Goal: Download file/media

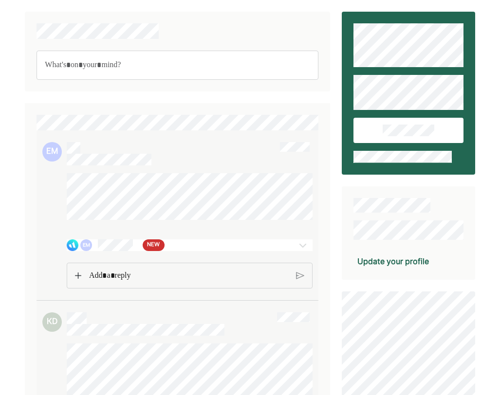
click at [302, 251] on img at bounding box center [303, 245] width 12 height 12
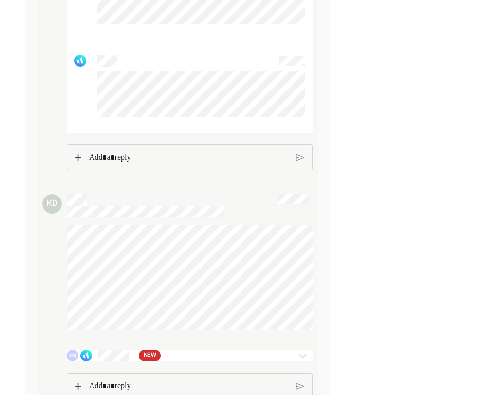
scroll to position [2803, 0]
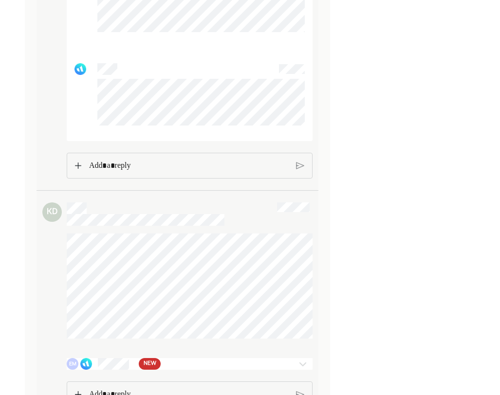
click at [78, 169] on img at bounding box center [78, 165] width 6 height 7
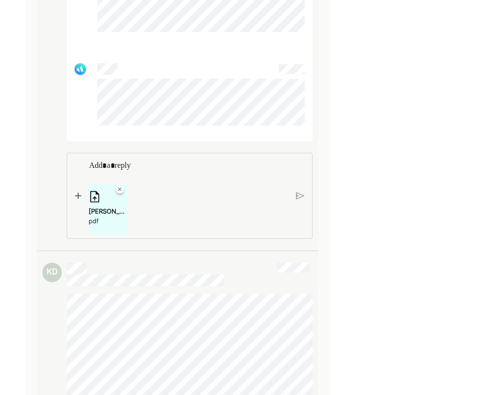
click at [77, 199] on img at bounding box center [78, 195] width 6 height 7
click at [143, 213] on div "[PERSON_NAME]-hi-rates.pdf pdf" at bounding box center [150, 208] width 39 height 35
click at [98, 216] on div "[PERSON_NAME]-total.pdf" at bounding box center [108, 211] width 39 height 10
click at [296, 200] on img at bounding box center [300, 195] width 8 height 9
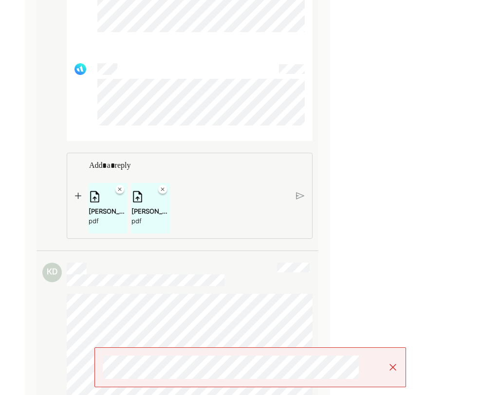
click at [257, 212] on div "[PERSON_NAME]-total.pdf pdf [PERSON_NAME]-hi-rates.pdf pdf" at bounding box center [188, 208] width 199 height 51
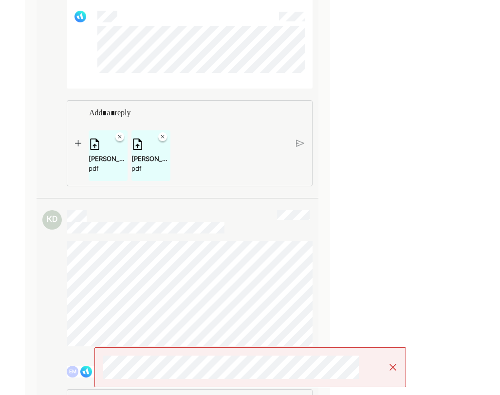
scroll to position [2853, 0]
click at [223, 151] on div "[PERSON_NAME]-total.pdf pdf [PERSON_NAME]-hi-rates.pdf pdf" at bounding box center [188, 157] width 199 height 51
click at [109, 118] on p "Rich Text Editor. Editing area: main" at bounding box center [188, 115] width 199 height 13
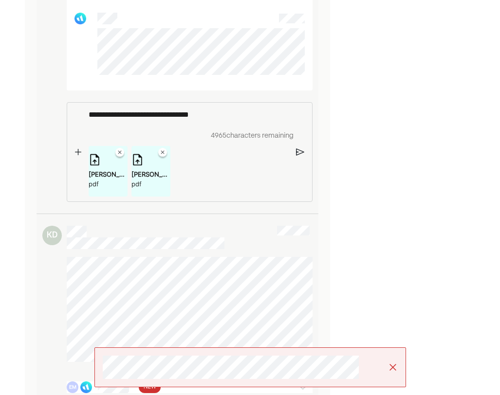
click at [298, 157] on img at bounding box center [300, 152] width 8 height 9
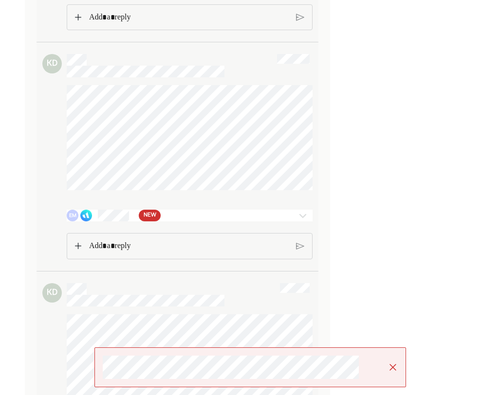
scroll to position [3147, 0]
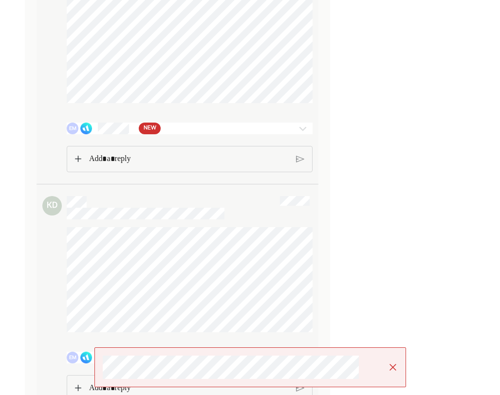
click at [305, 134] on img at bounding box center [303, 129] width 12 height 12
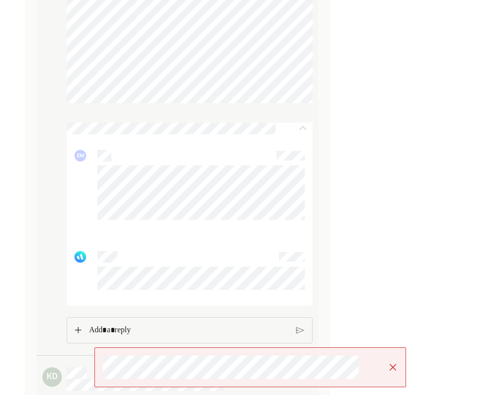
scroll to position [3186, 0]
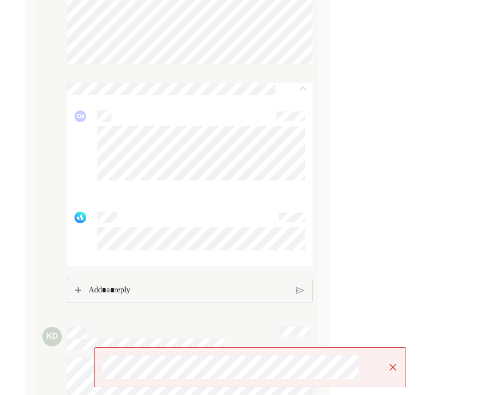
click at [194, 292] on p "Rich Text Editor. Editing area: main" at bounding box center [189, 290] width 200 height 13
click at [296, 311] on img at bounding box center [300, 307] width 8 height 9
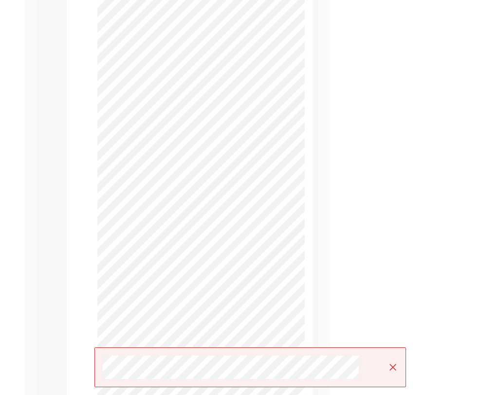
scroll to position [1442, 0]
